Goal: Task Accomplishment & Management: Complete application form

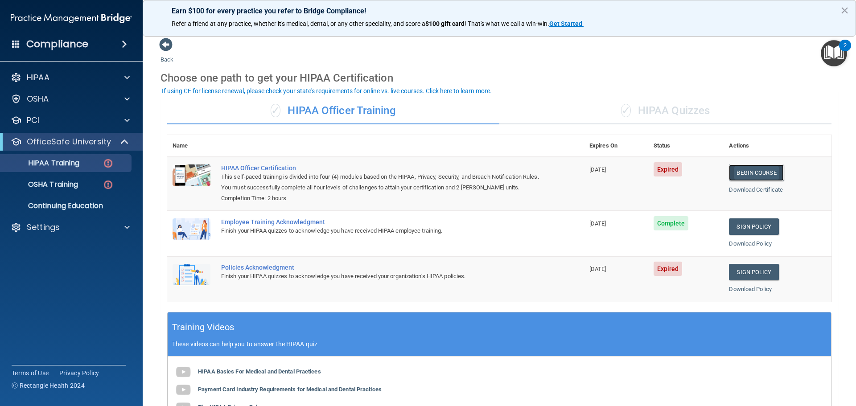
click at [742, 168] on link "Begin Course" at bounding box center [756, 172] width 54 height 16
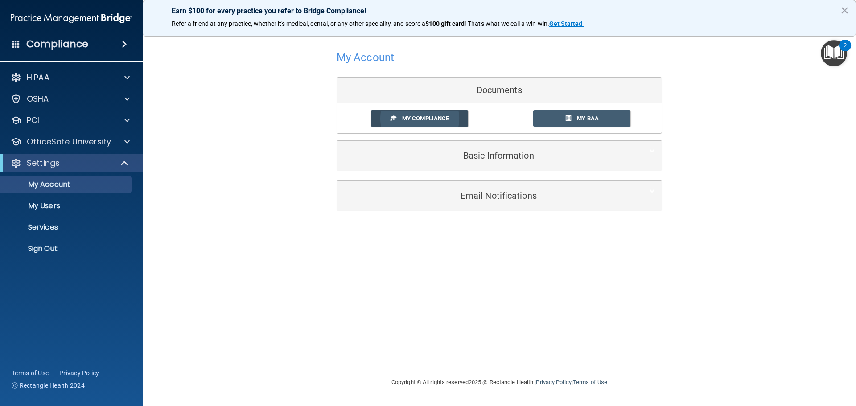
click at [415, 120] on span "My Compliance" at bounding box center [425, 118] width 47 height 7
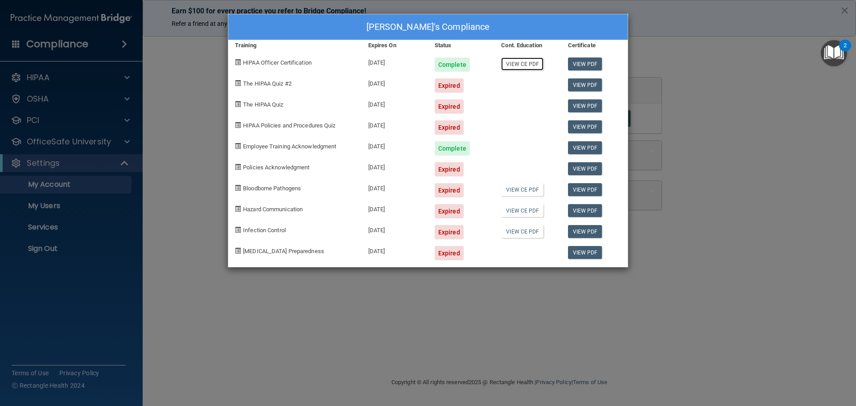
click at [522, 59] on link "View CE PDF" at bounding box center [522, 64] width 42 height 13
click at [522, 192] on link "View CE PDF" at bounding box center [522, 189] width 42 height 13
click at [528, 210] on link "View CE PDF" at bounding box center [522, 210] width 42 height 13
click at [530, 233] on link "View CE PDF" at bounding box center [522, 231] width 42 height 13
click at [530, 114] on div at bounding box center [527, 124] width 66 height 21
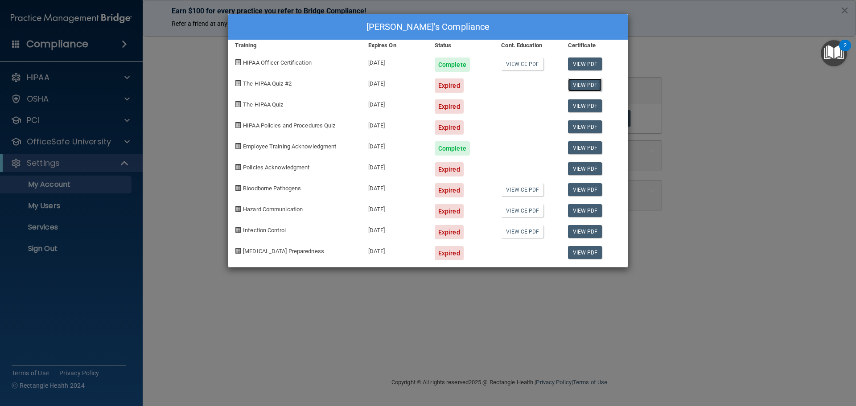
click at [593, 79] on link "View PDF" at bounding box center [585, 84] width 34 height 13
click at [661, 68] on div "[PERSON_NAME]'s Compliance Training Expires On Status Cont. Education Certifica…" at bounding box center [428, 203] width 856 height 406
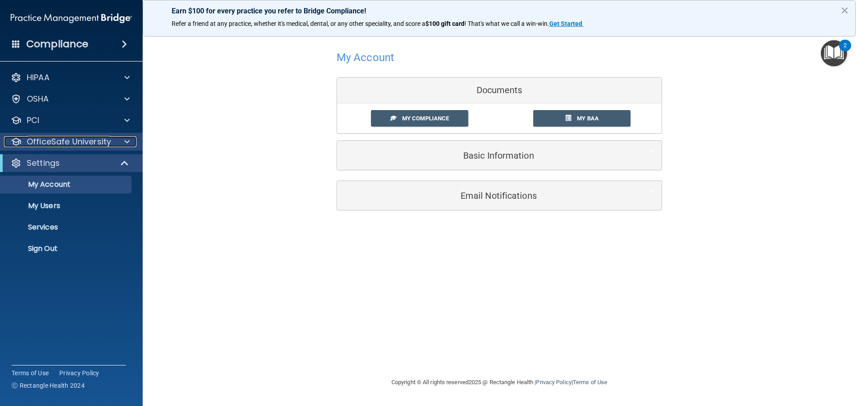
click at [54, 145] on p "OfficeSafe University" at bounding box center [69, 141] width 84 height 11
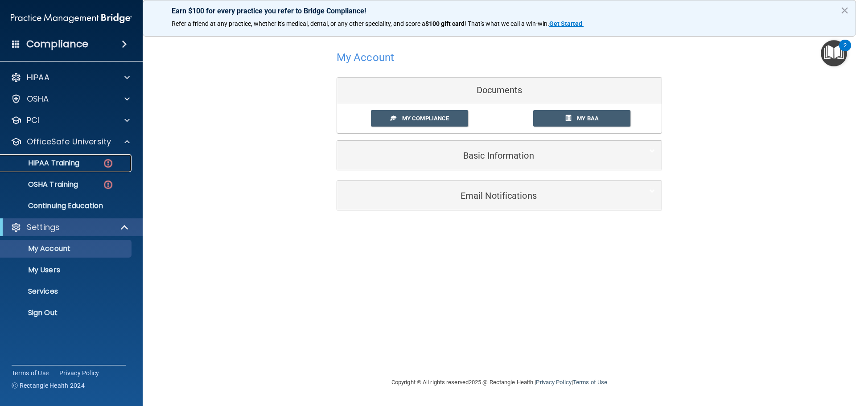
click at [54, 168] on link "HIPAA Training" at bounding box center [61, 163] width 140 height 18
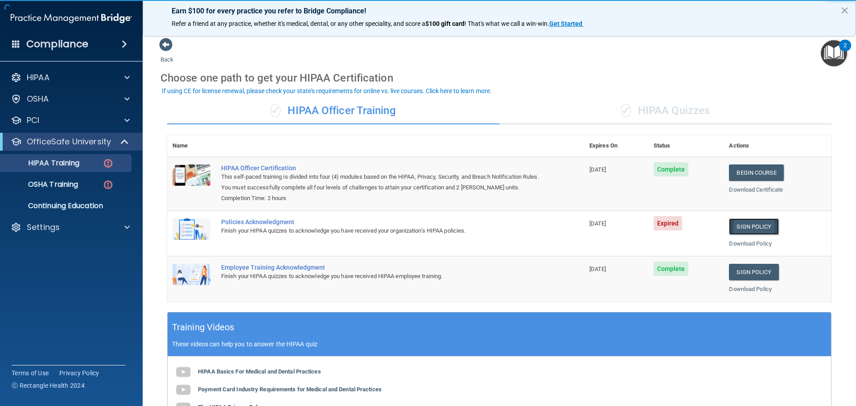
click at [752, 229] on link "Sign Policy" at bounding box center [753, 226] width 49 height 16
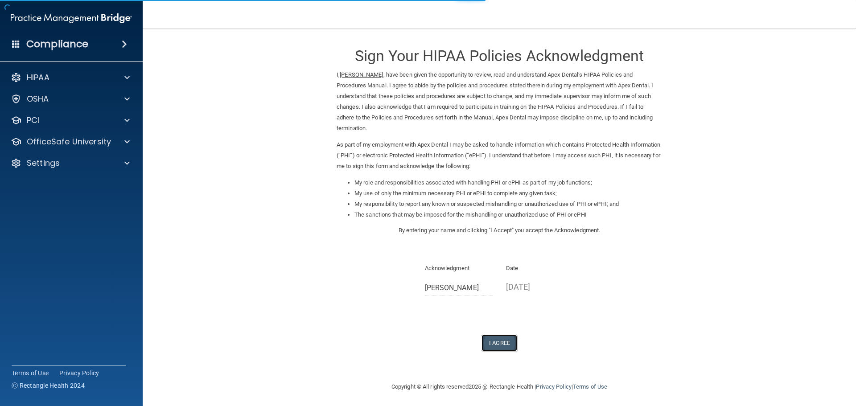
click at [498, 337] on button "I Agree" at bounding box center [499, 343] width 36 height 16
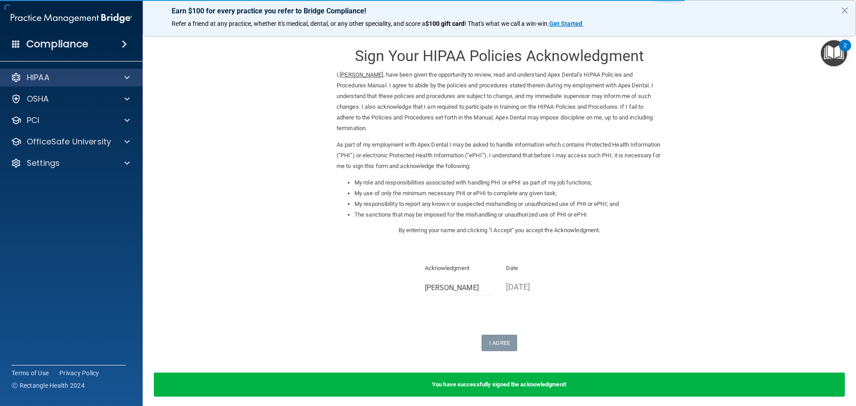
click at [61, 83] on div "HIPAA" at bounding box center [71, 78] width 143 height 18
click at [127, 82] on span at bounding box center [126, 77] width 5 height 11
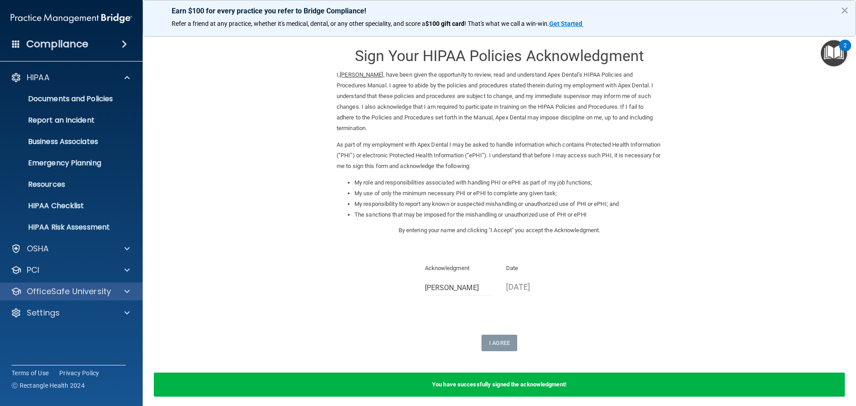
click at [117, 297] on div "OfficeSafe University" at bounding box center [71, 292] width 143 height 18
click at [127, 289] on span at bounding box center [126, 291] width 5 height 11
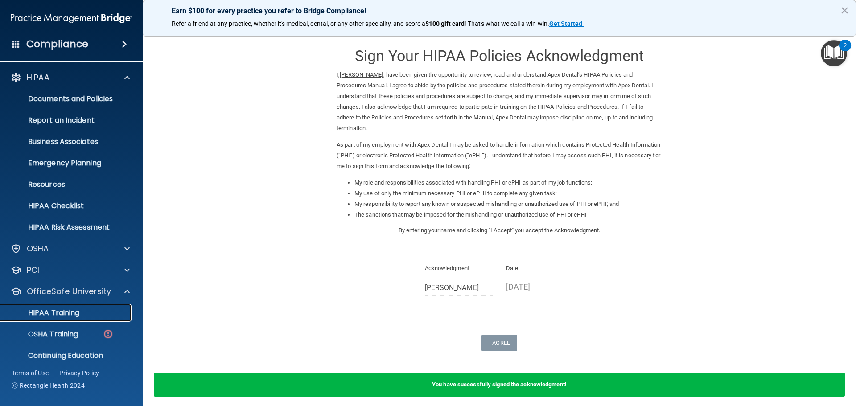
click at [90, 312] on div "HIPAA Training" at bounding box center [67, 312] width 122 height 9
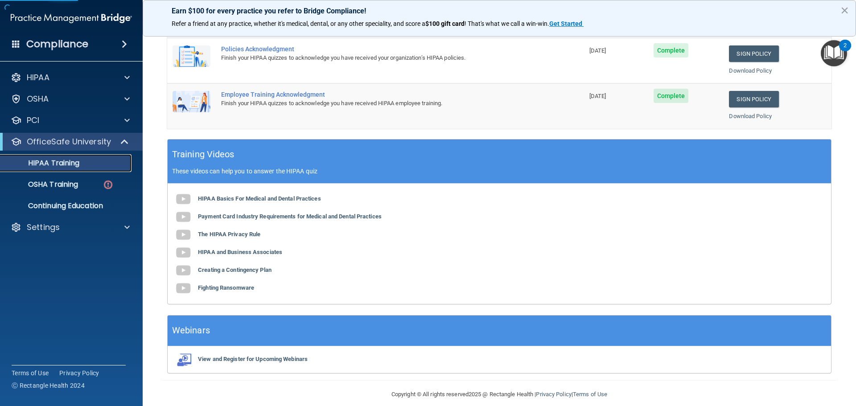
scroll to position [178, 0]
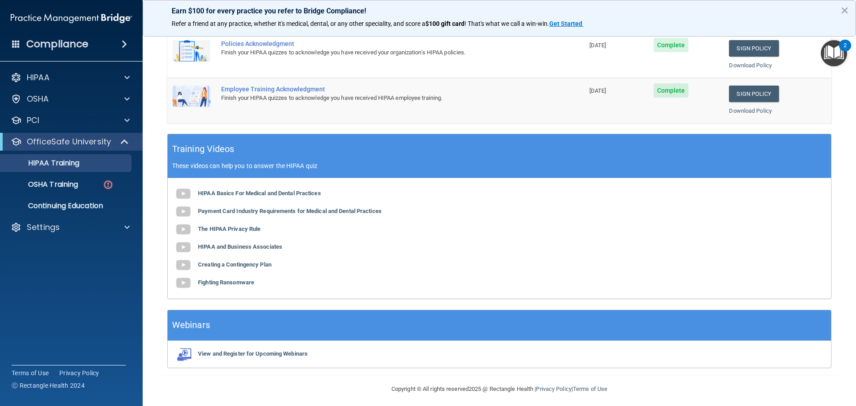
click at [49, 193] on ul "HIPAA Training OSHA Training Continuing Education" at bounding box center [71, 183] width 161 height 64
click at [51, 189] on link "OSHA Training" at bounding box center [61, 185] width 140 height 18
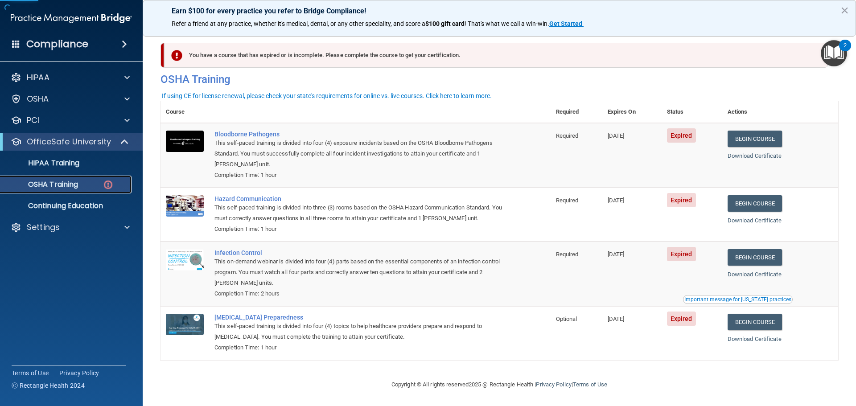
scroll to position [4, 0]
click at [748, 136] on link "Begin Course" at bounding box center [754, 139] width 54 height 16
